Goal: Task Accomplishment & Management: Complete application form

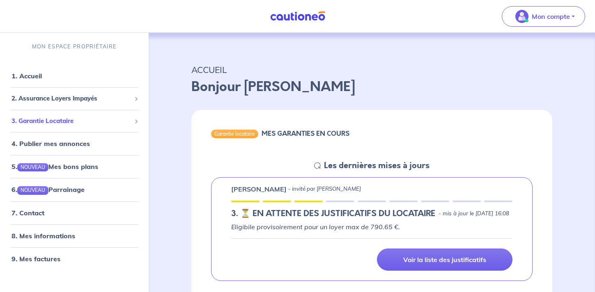
click at [106, 124] on span "3. Garantie Locataire" at bounding box center [70, 121] width 119 height 9
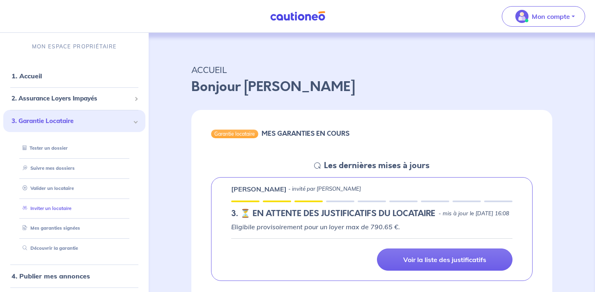
click at [68, 208] on link "Inviter un locataire" at bounding box center [45, 209] width 52 height 6
select select "FR"
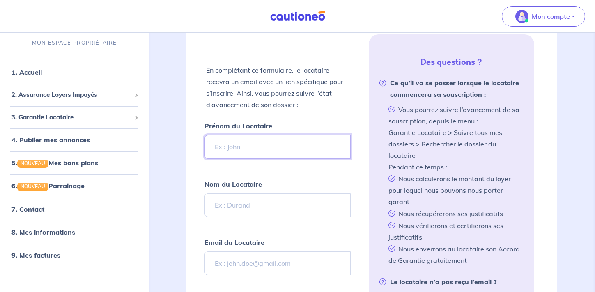
scroll to position [174, 0]
click at [267, 144] on input "Prénom du Locataire" at bounding box center [277, 146] width 146 height 24
type input "[PERSON_NAME]"
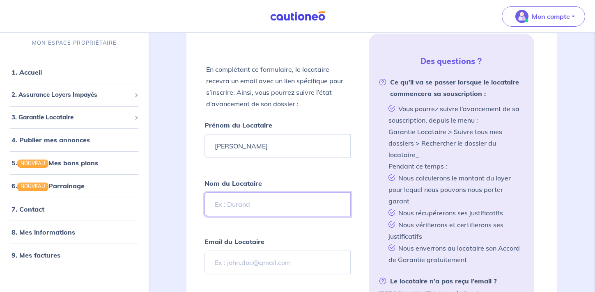
click at [256, 201] on input "Nom du Locataire" at bounding box center [277, 204] width 146 height 24
click at [243, 281] on form "Prénom du Locataire Célia Nom du Locataire Email du Locataire Numéro de mobile …" at bounding box center [277, 265] width 146 height 292
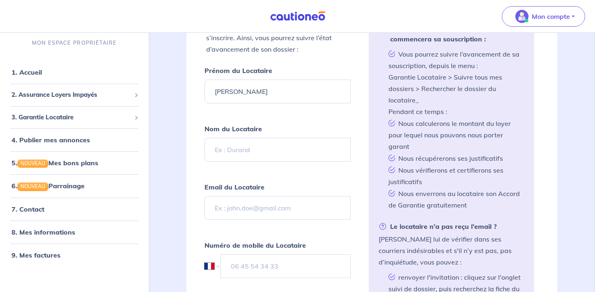
scroll to position [244, 0]
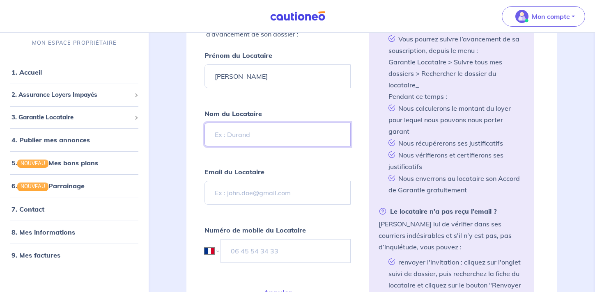
click at [256, 135] on input "Nom du Locataire" at bounding box center [277, 135] width 146 height 24
type input "EONNET"
click at [256, 195] on input "Email du Locataire" at bounding box center [277, 193] width 146 height 24
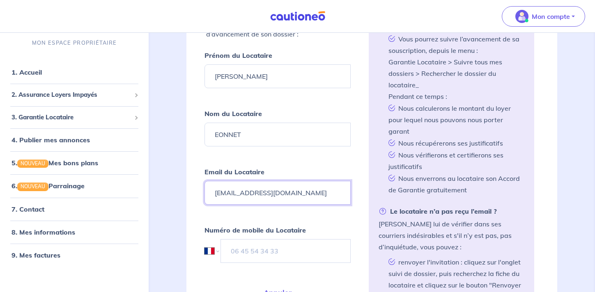
type input "[EMAIL_ADDRESS][DOMAIN_NAME]"
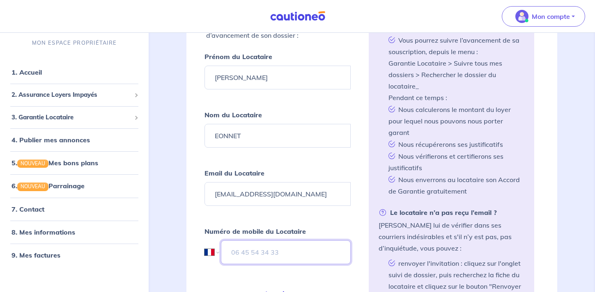
click at [252, 250] on input "tel" at bounding box center [285, 252] width 129 height 24
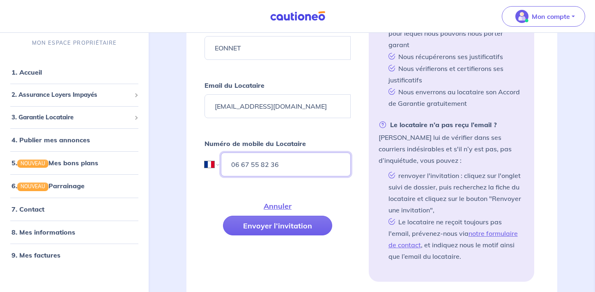
scroll to position [340, 0]
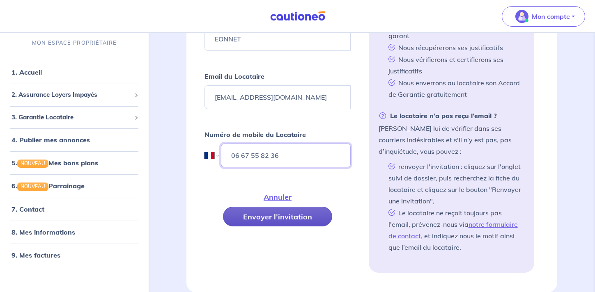
type input "06 67 55 82 36"
click at [309, 217] on button "Envoyer l’invitation" at bounding box center [277, 217] width 109 height 20
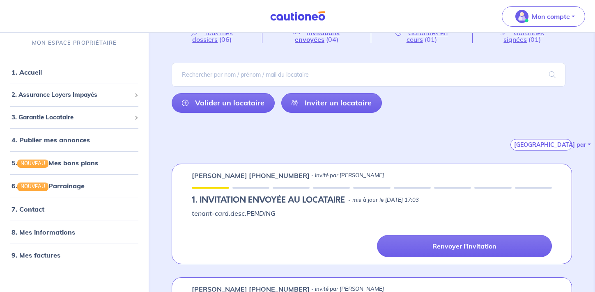
scroll to position [39, 0]
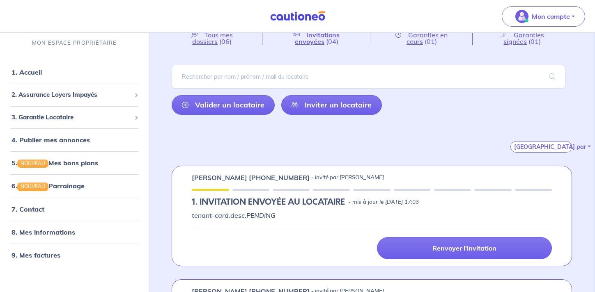
drag, startPoint x: 371, startPoint y: 180, endPoint x: 189, endPoint y: 176, distance: 181.8
click at [189, 176] on div "[PERSON_NAME] [PHONE_NUMBER] - invité par [PERSON_NAME] 1.︎ INVITATION ENVOYÉE …" at bounding box center [372, 216] width 400 height 101
click at [379, 181] on div "[PERSON_NAME] [PHONE_NUMBER] - invité par [PERSON_NAME]" at bounding box center [372, 178] width 360 height 10
drag, startPoint x: 370, startPoint y: 179, endPoint x: 189, endPoint y: 178, distance: 181.0
click at [189, 178] on div "[PERSON_NAME] [PHONE_NUMBER] - invité par [PERSON_NAME] 1.︎ INVITATION ENVOYÉE …" at bounding box center [372, 216] width 400 height 101
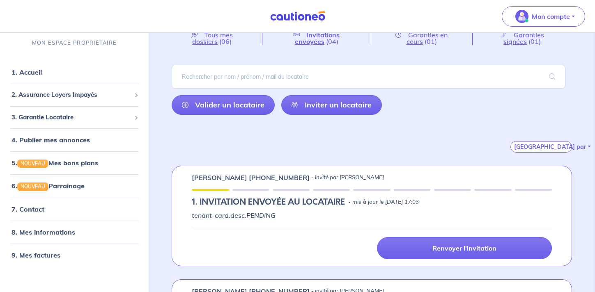
drag, startPoint x: 190, startPoint y: 176, endPoint x: 356, endPoint y: 174, distance: 165.4
click at [356, 174] on div "[PERSON_NAME] [PHONE_NUMBER] - invité par [PERSON_NAME] 1.︎ INVITATION ENVOYÉE …" at bounding box center [372, 216] width 400 height 101
click at [374, 176] on div "[PERSON_NAME] [PHONE_NUMBER] - invité par [PERSON_NAME]" at bounding box center [372, 178] width 360 height 10
drag, startPoint x: 365, startPoint y: 177, endPoint x: 191, endPoint y: 179, distance: 174.0
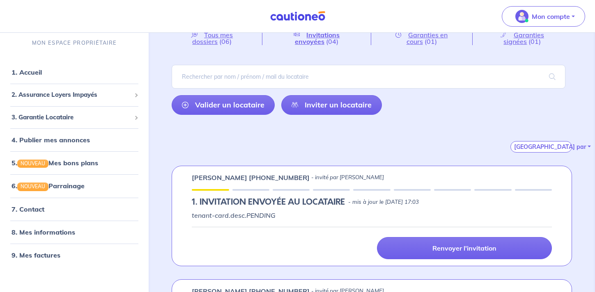
click at [191, 179] on div "[PERSON_NAME] [PHONE_NUMBER] - invité par [PERSON_NAME] 1.︎ INVITATION ENVOYÉE …" at bounding box center [372, 216] width 400 height 101
click at [203, 178] on p "[PERSON_NAME] [PHONE_NUMBER]" at bounding box center [251, 178] width 118 height 10
